Goal: Task Accomplishment & Management: Use online tool/utility

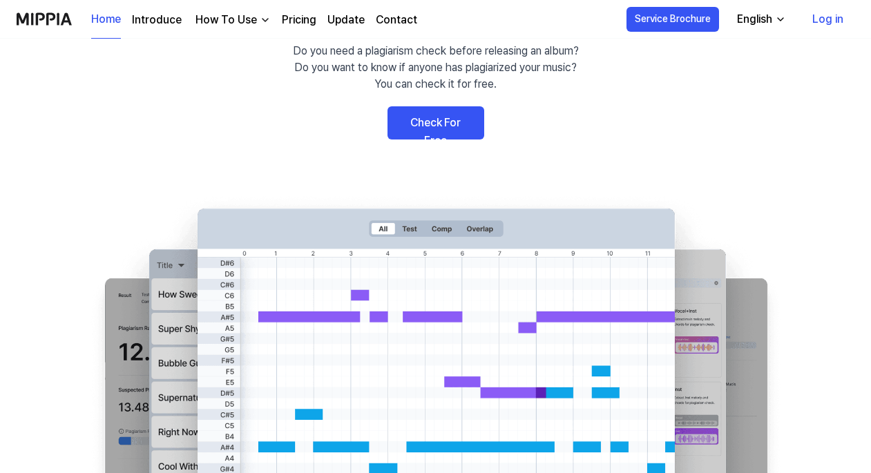
scroll to position [106, 0]
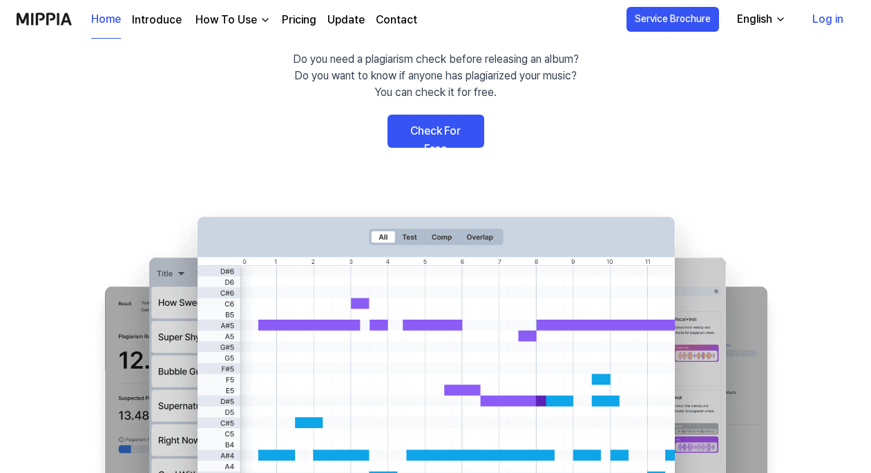
click at [467, 132] on link "Check For Free" at bounding box center [435, 131] width 97 height 33
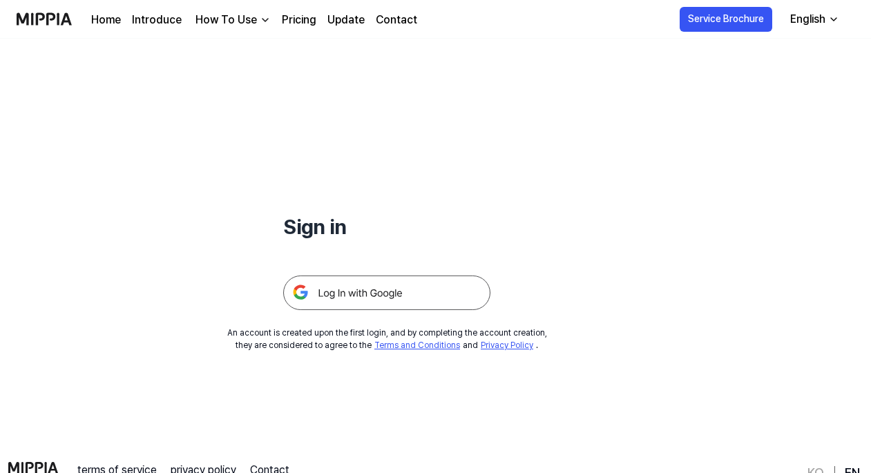
scroll to position [21, 0]
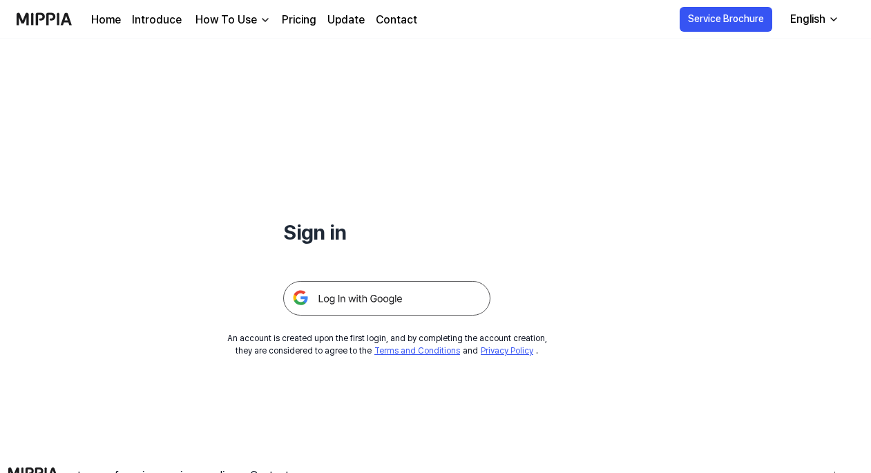
click at [399, 297] on img at bounding box center [386, 298] width 207 height 35
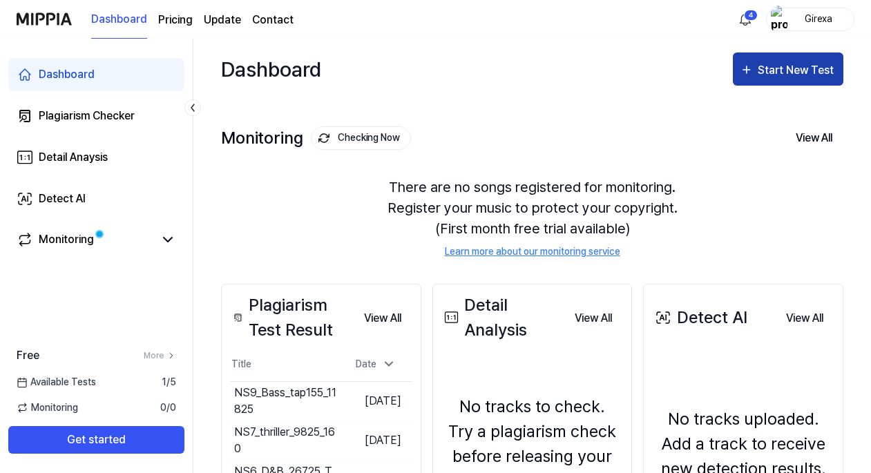
click at [782, 70] on div "Start New Test" at bounding box center [796, 70] width 79 height 18
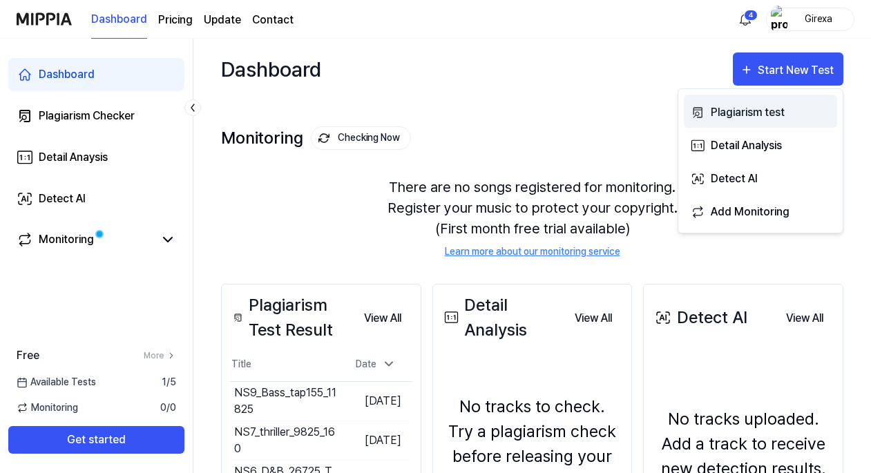
click at [745, 117] on div "Plagiarism test" at bounding box center [771, 113] width 120 height 18
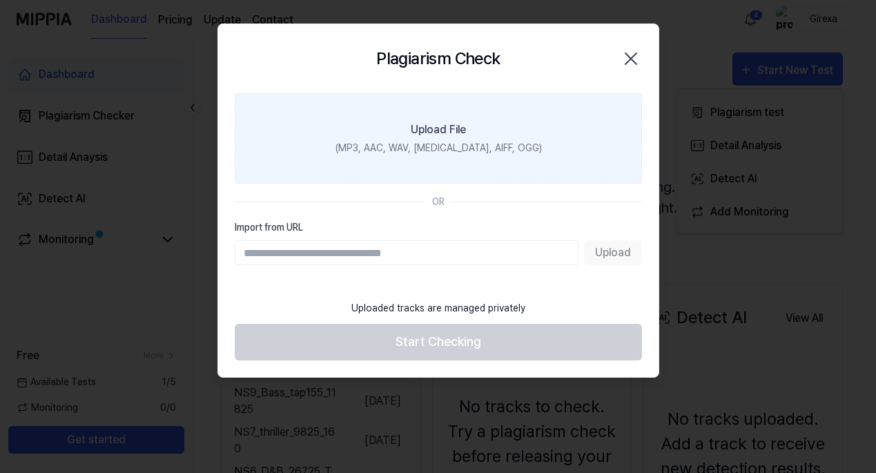
click at [443, 146] on div "(MP3, AAC, WAV, FLAC, AIFF, OGG)" at bounding box center [438, 148] width 206 height 15
click at [0, 0] on input "Upload File (MP3, AAC, WAV, FLAC, AIFF, OGG)" at bounding box center [0, 0] width 0 height 0
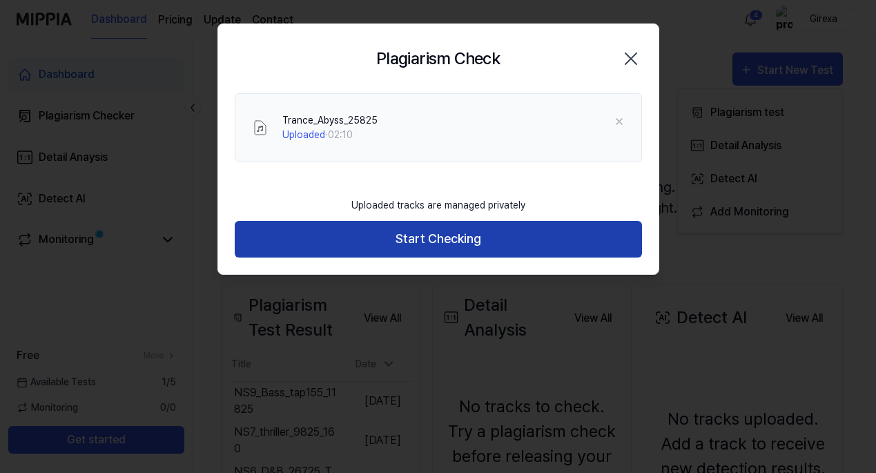
click at [441, 235] on button "Start Checking" at bounding box center [438, 239] width 407 height 37
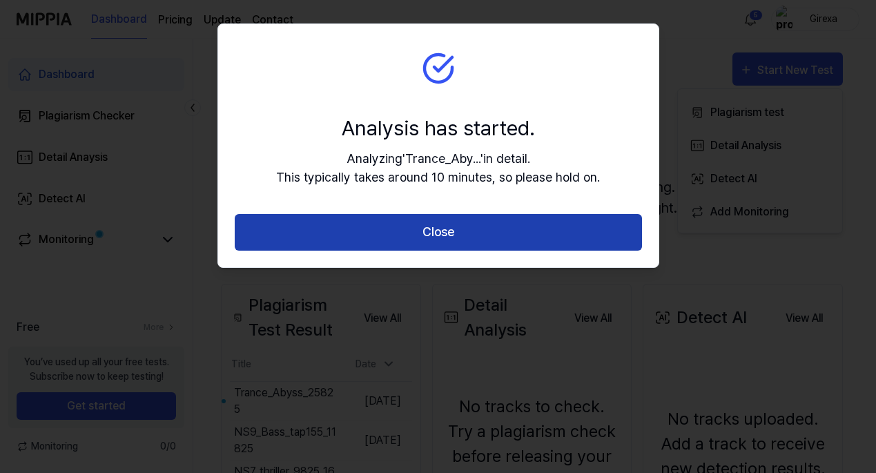
click at [461, 235] on button "Close" at bounding box center [438, 232] width 407 height 37
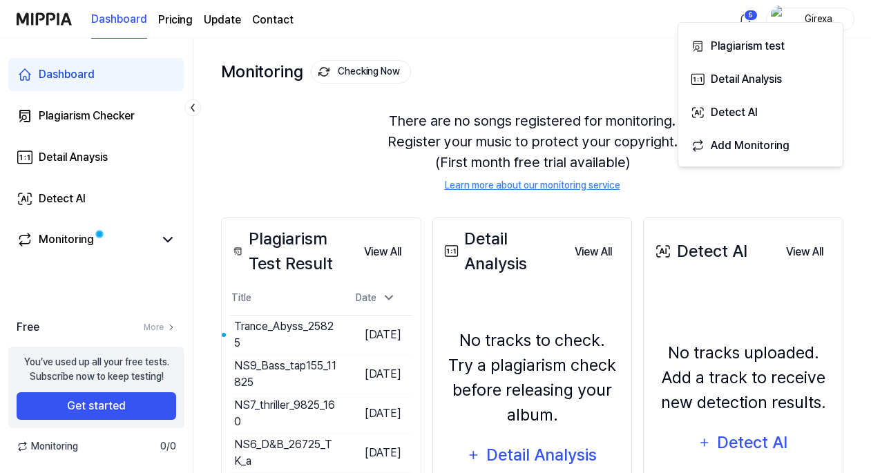
scroll to position [77, 0]
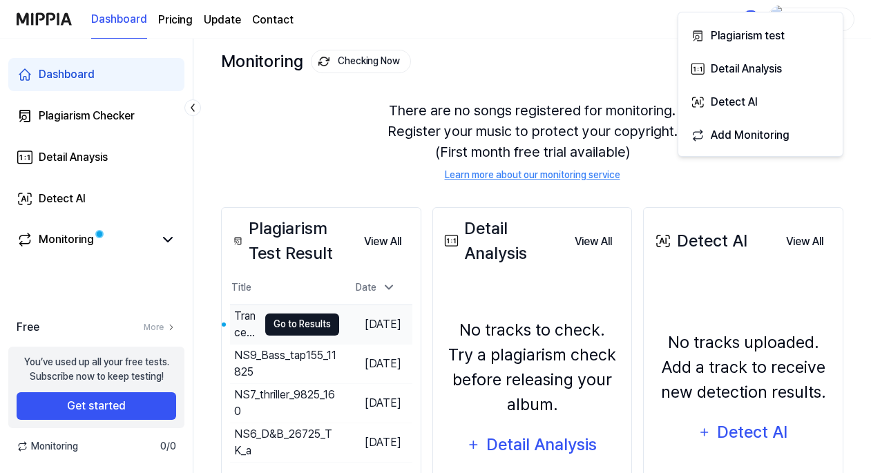
click at [308, 327] on button "Go to Results" at bounding box center [302, 324] width 74 height 22
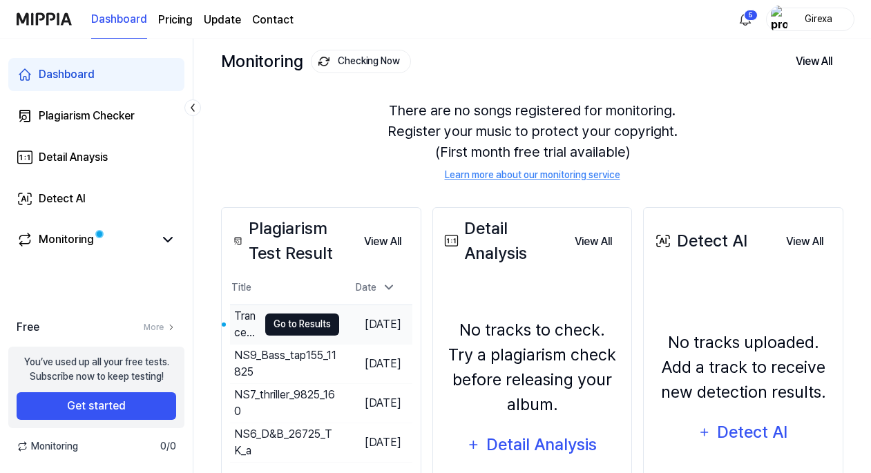
scroll to position [0, 0]
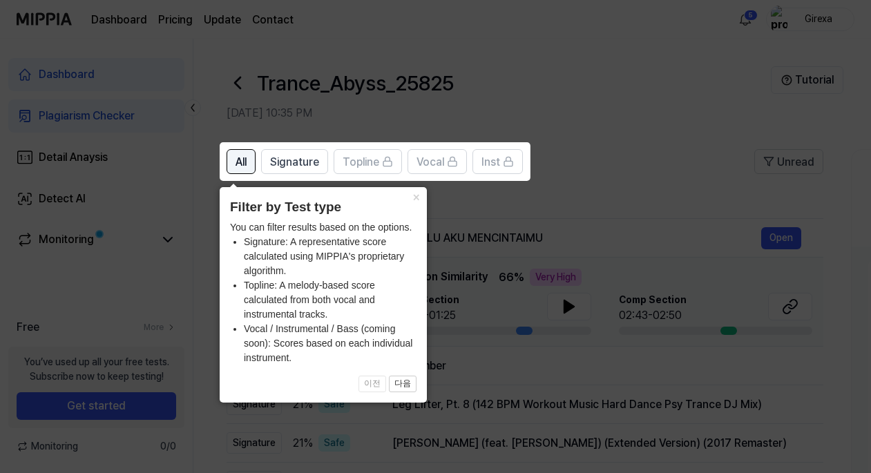
click at [251, 164] on button "All" at bounding box center [240, 161] width 29 height 25
click at [273, 164] on span "Signature" at bounding box center [294, 162] width 49 height 17
click at [239, 156] on span "All" at bounding box center [240, 162] width 11 height 17
click at [397, 385] on button "다음" at bounding box center [403, 384] width 28 height 17
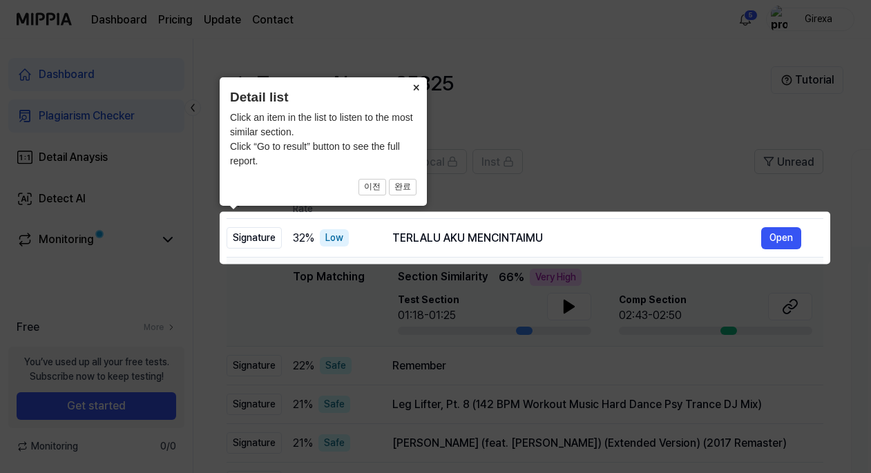
click at [415, 86] on button "×" at bounding box center [416, 86] width 22 height 19
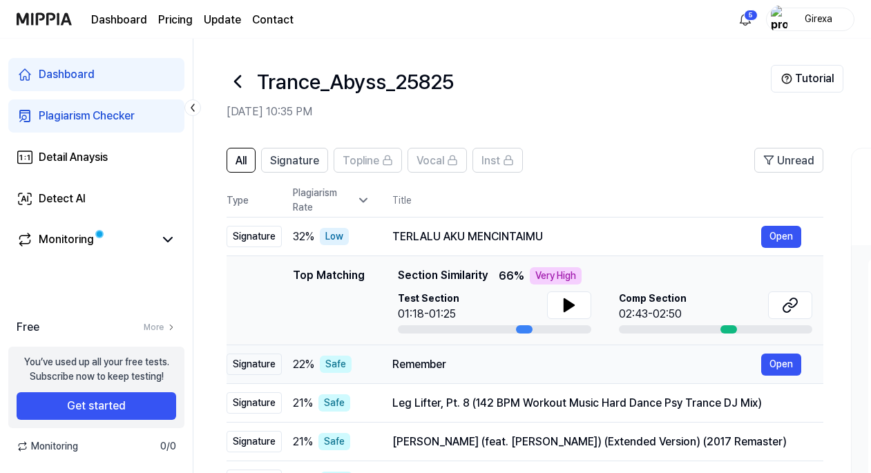
scroll to position [5, 0]
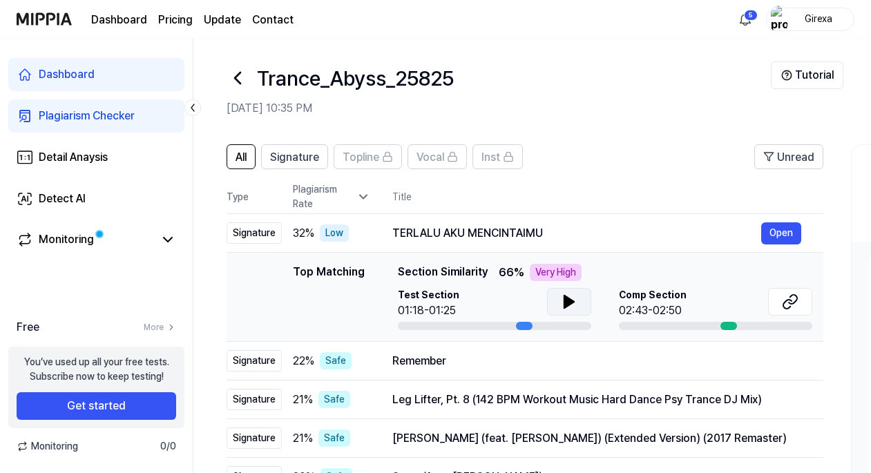
click at [568, 299] on icon at bounding box center [569, 302] width 10 height 12
click at [793, 296] on icon at bounding box center [793, 299] width 8 height 9
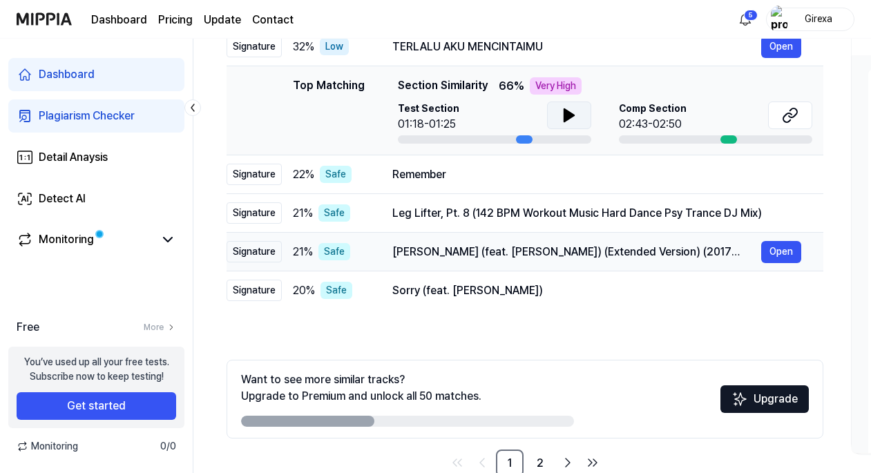
scroll to position [199, 0]
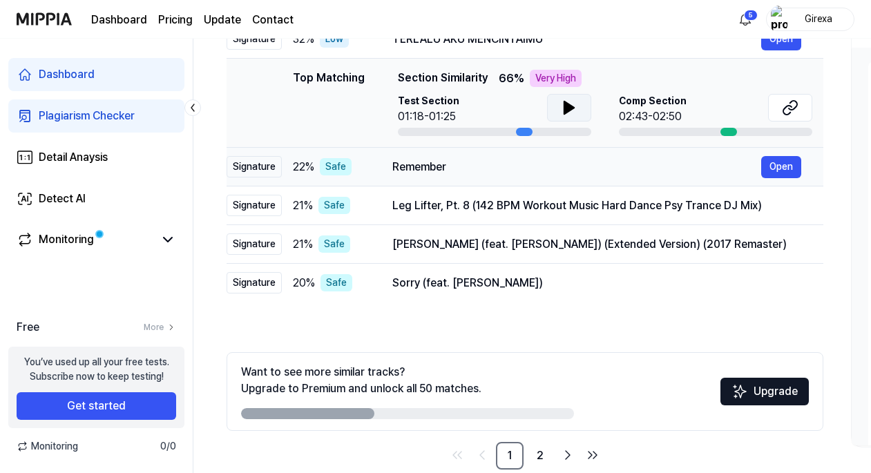
click at [494, 163] on div "Remember" at bounding box center [576, 167] width 369 height 17
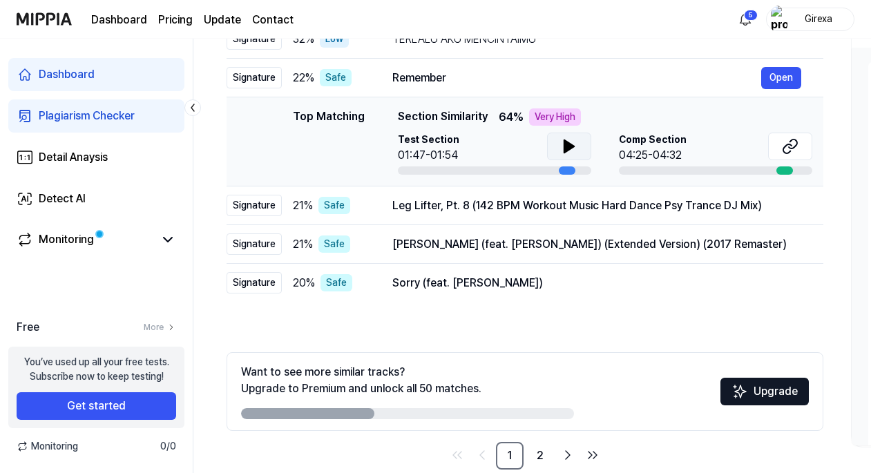
click at [571, 151] on icon at bounding box center [569, 146] width 17 height 17
click at [571, 146] on icon at bounding box center [571, 146] width 3 height 11
click at [793, 152] on icon at bounding box center [790, 146] width 17 height 17
click at [548, 204] on div "Leg Lifter, Pt. 8 (142 BPM Workout Music Hard Dance Psy Trance DJ Mix)" at bounding box center [576, 205] width 369 height 17
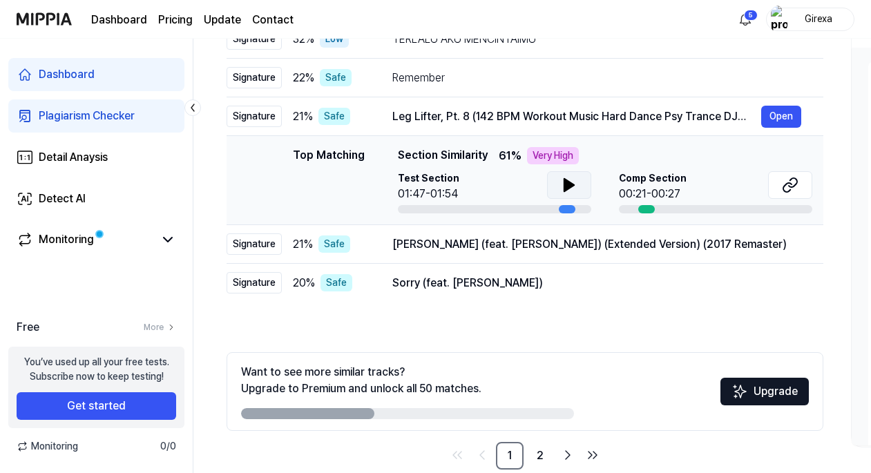
click at [568, 189] on icon at bounding box center [569, 185] width 10 height 12
click at [566, 186] on icon at bounding box center [566, 185] width 3 height 11
click at [795, 186] on icon at bounding box center [790, 185] width 17 height 17
click at [495, 251] on div "Peter Gunn (feat. Duane Eddy) (Extended Version) (2017 Remaster)" at bounding box center [576, 244] width 369 height 17
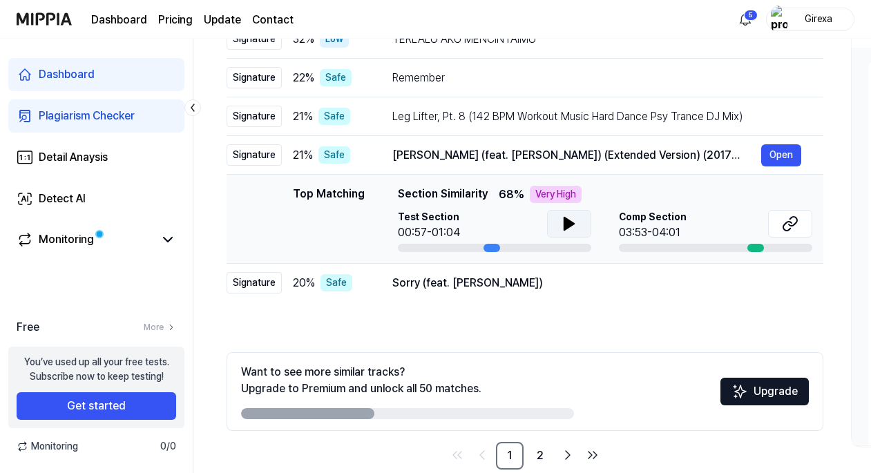
click at [570, 224] on icon at bounding box center [569, 224] width 10 height 12
click at [570, 223] on icon at bounding box center [571, 223] width 3 height 11
click at [793, 222] on icon at bounding box center [790, 223] width 17 height 17
click at [433, 286] on div "Sorry (feat. André 3000)" at bounding box center [576, 283] width 369 height 17
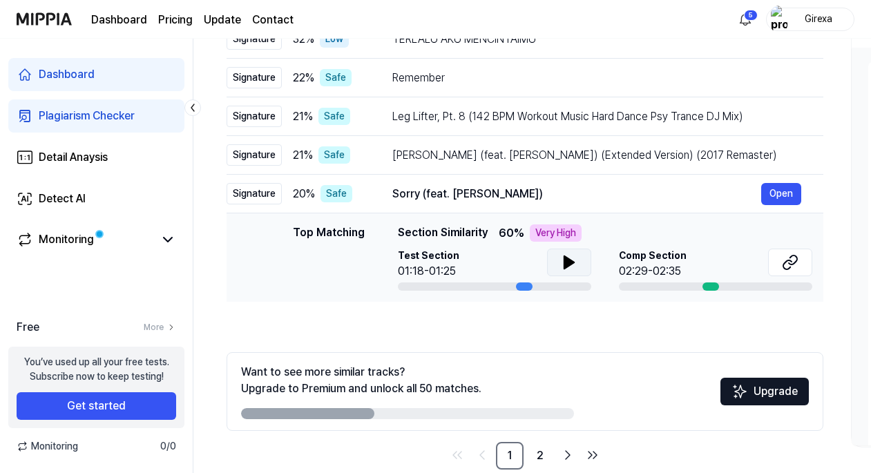
click at [564, 264] on icon at bounding box center [569, 262] width 10 height 12
click at [794, 264] on icon at bounding box center [793, 259] width 8 height 9
